Goal: Go to known website: Access a specific website the user already knows

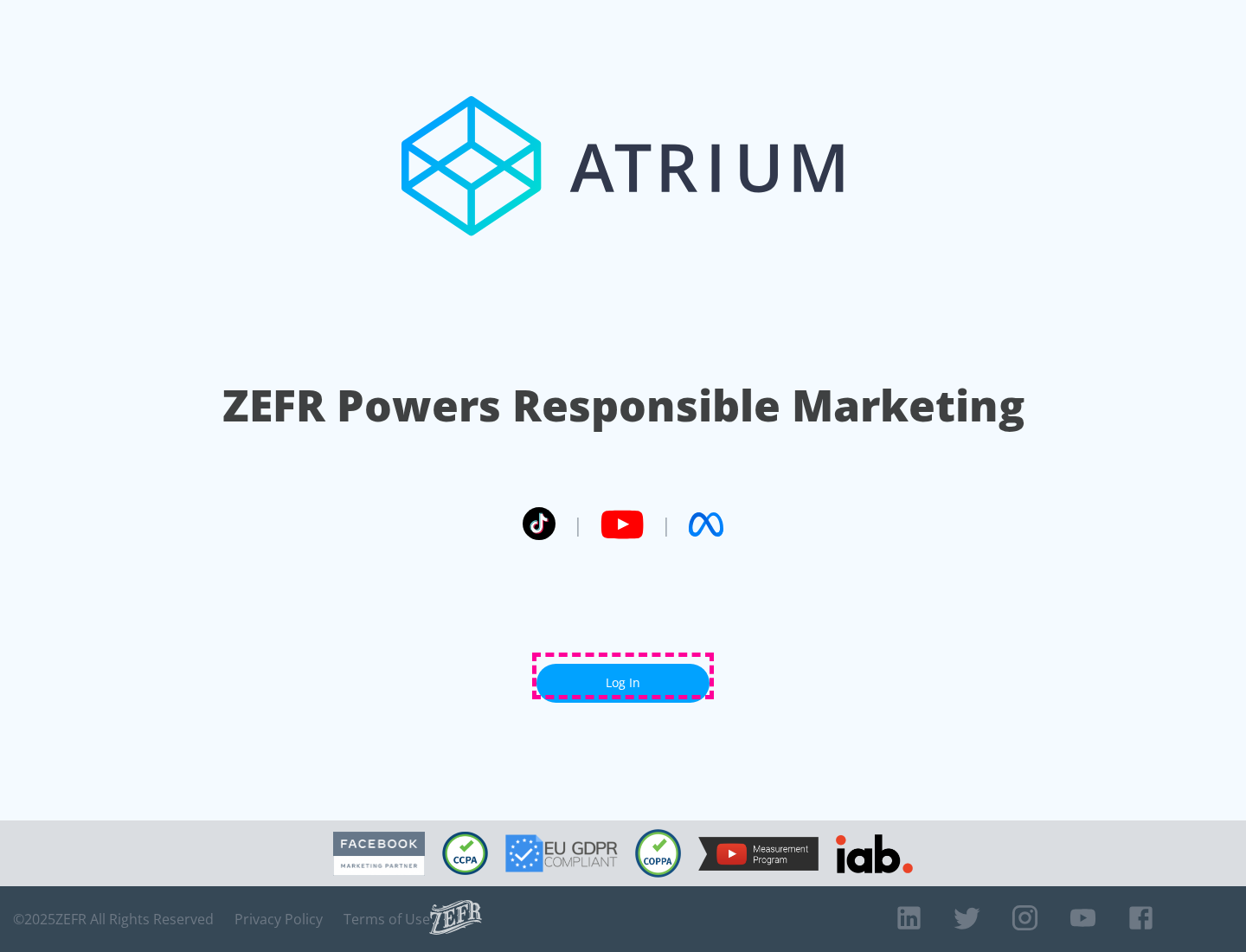
click at [623, 676] on link "Log In" at bounding box center [622, 684] width 173 height 39
